Goal: Task Accomplishment & Management: Use online tool/utility

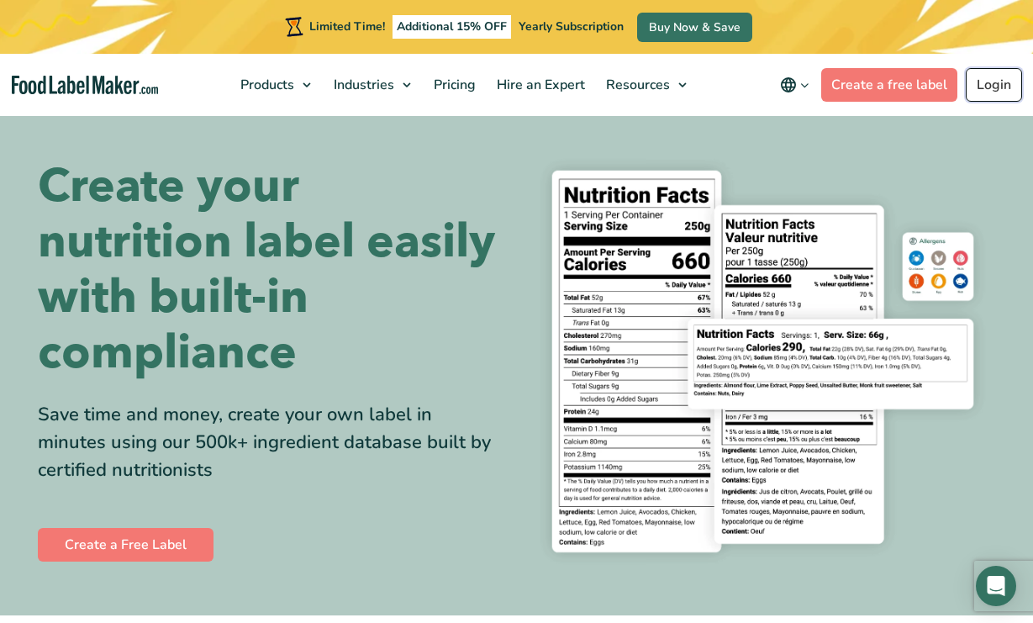
click at [989, 85] on link "Login" at bounding box center [994, 85] width 56 height 34
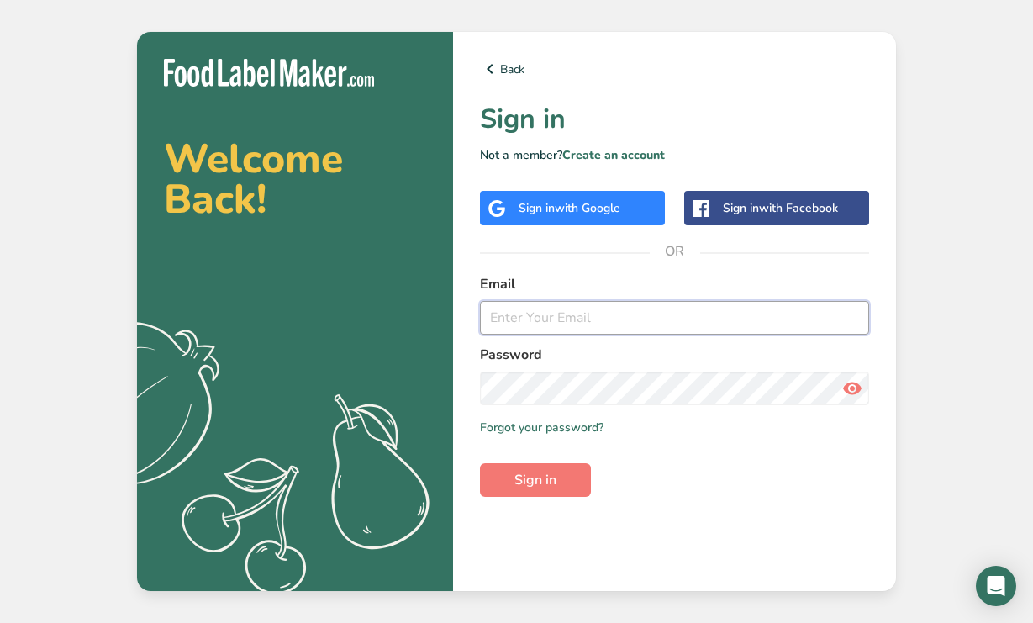
click at [668, 314] on input "email" at bounding box center [674, 318] width 389 height 34
type input "[EMAIL_ADDRESS][DOMAIN_NAME]"
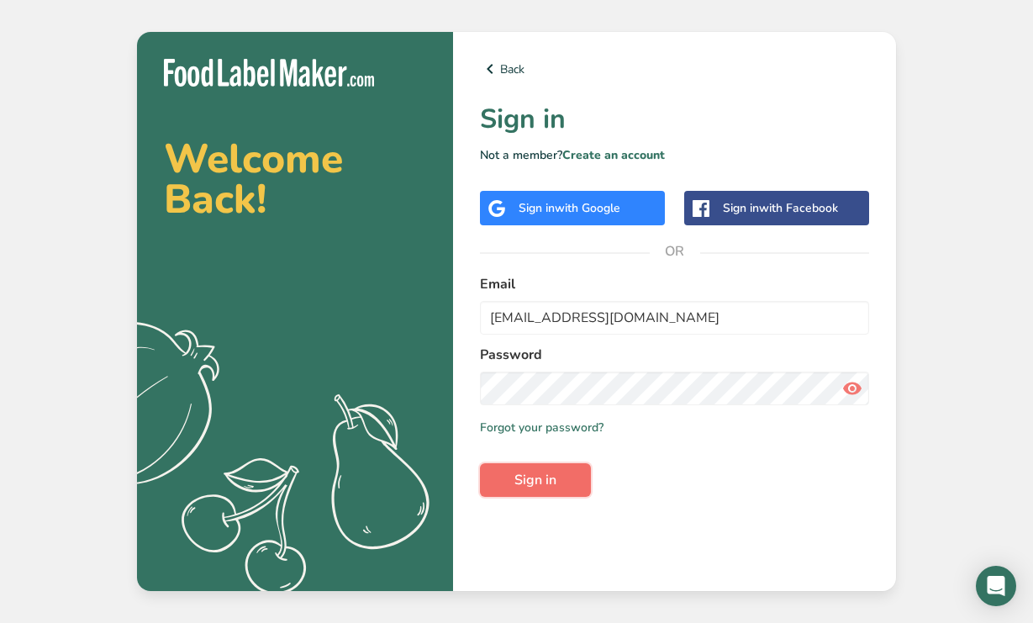
click at [551, 472] on span "Sign in" at bounding box center [535, 480] width 42 height 20
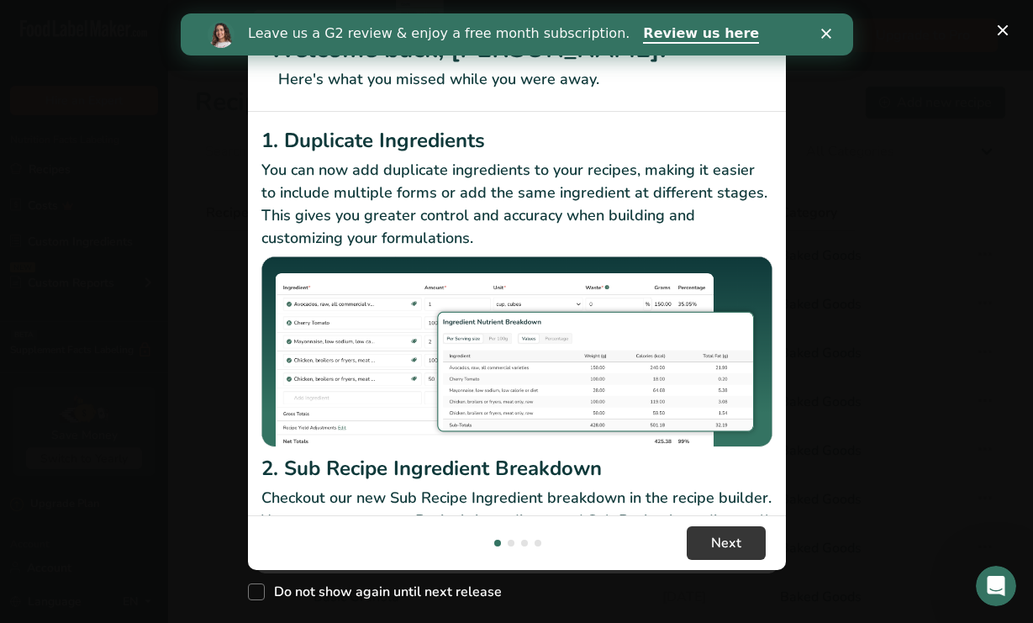
click at [826, 38] on icon "Close" at bounding box center [825, 34] width 10 height 10
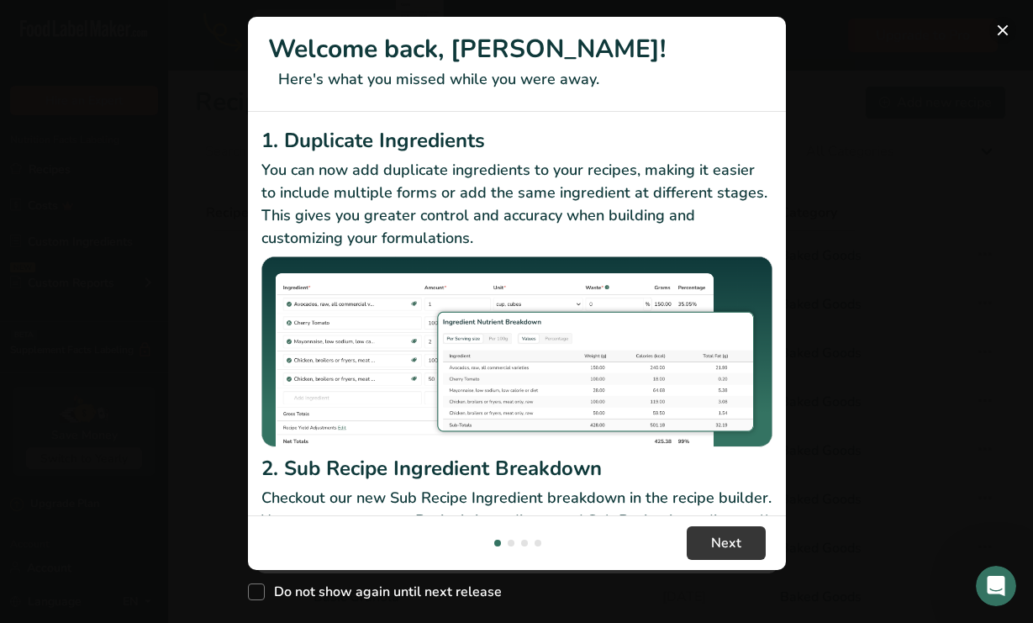
click at [1005, 25] on button "New Features" at bounding box center [1002, 30] width 27 height 27
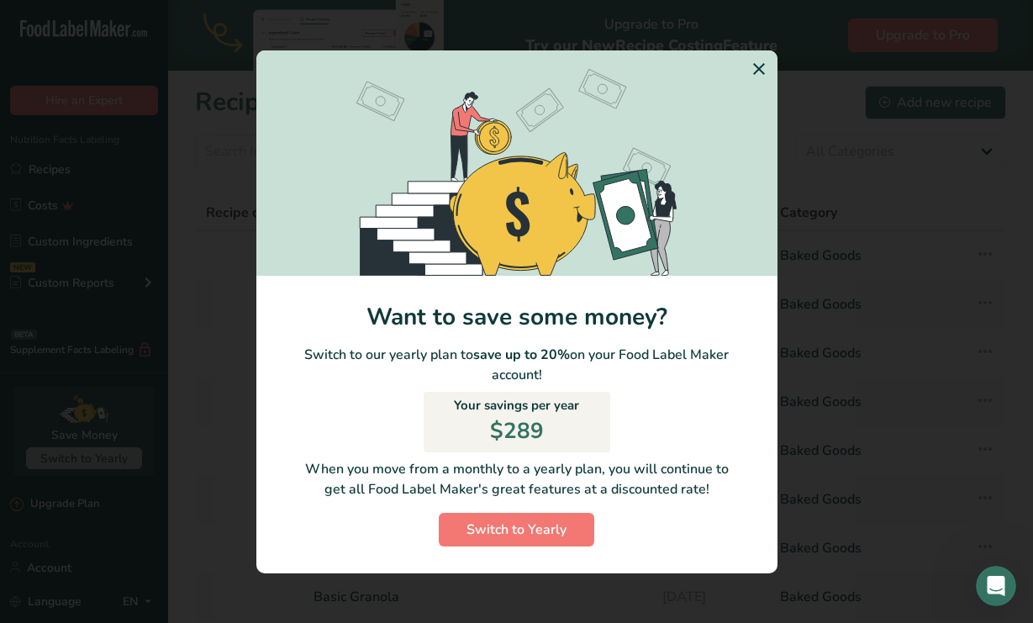
click at [756, 66] on icon "Switch to Yearly Modal" at bounding box center [759, 69] width 20 height 30
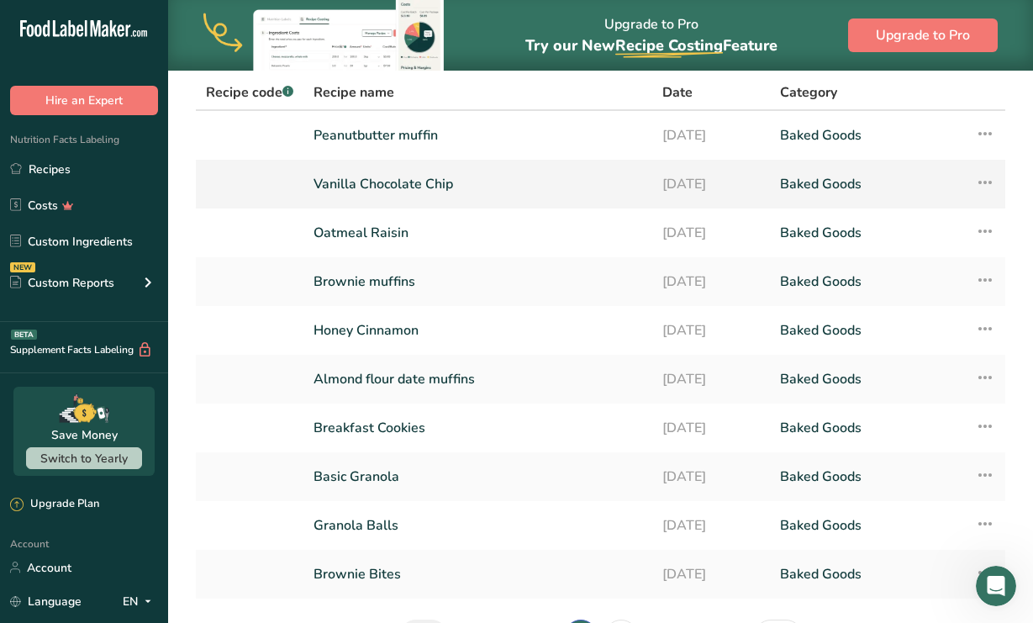
scroll to position [55, 0]
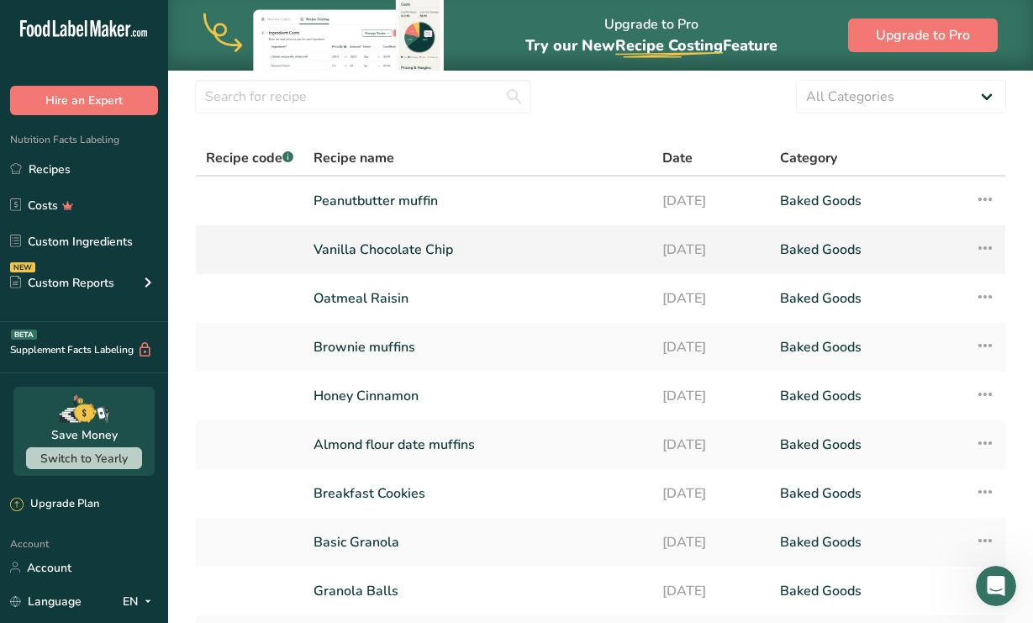
click at [462, 259] on link "Vanilla Chocolate Chip" at bounding box center [478, 249] width 329 height 35
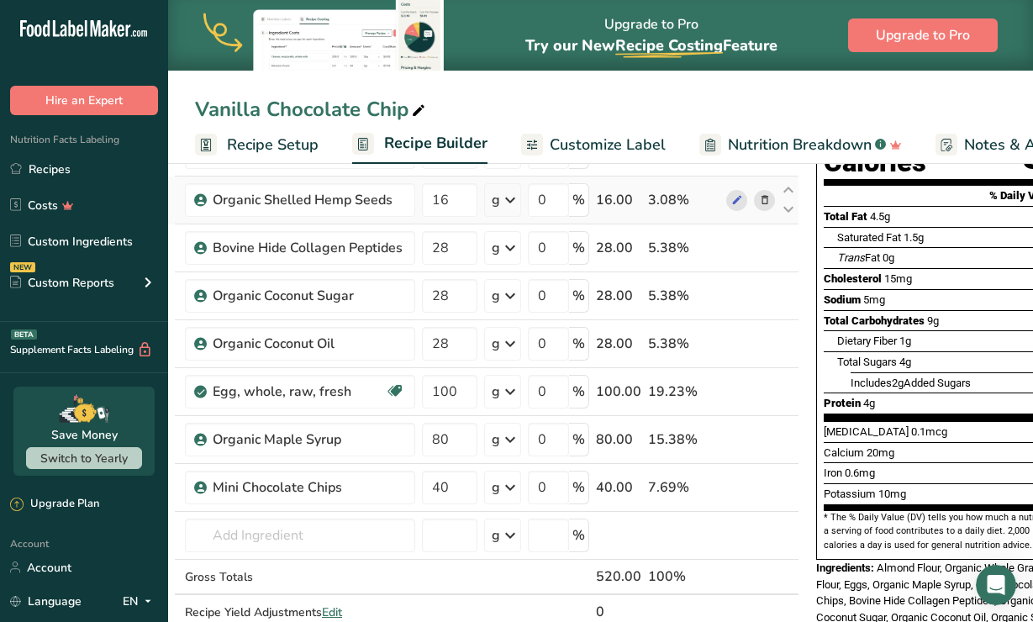
scroll to position [208, 0]
